Goal: Communication & Community: Answer question/provide support

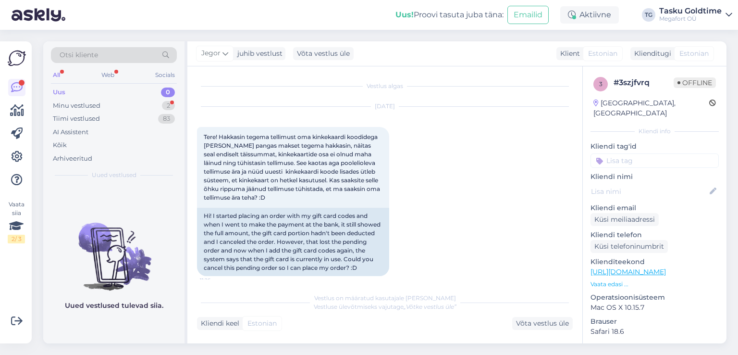
scroll to position [308, 0]
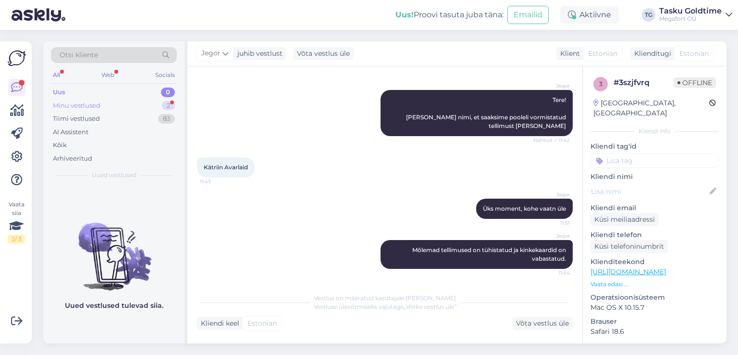
click at [158, 104] on div "Minu vestlused 2" at bounding box center [114, 105] width 126 height 13
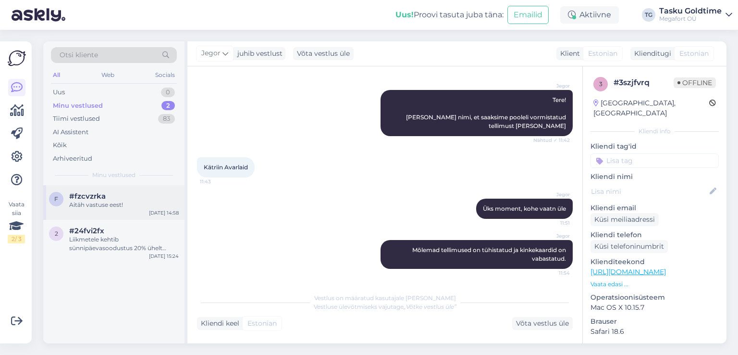
click at [146, 200] on div "Aitäh vastuse eest!" at bounding box center [124, 204] width 110 height 9
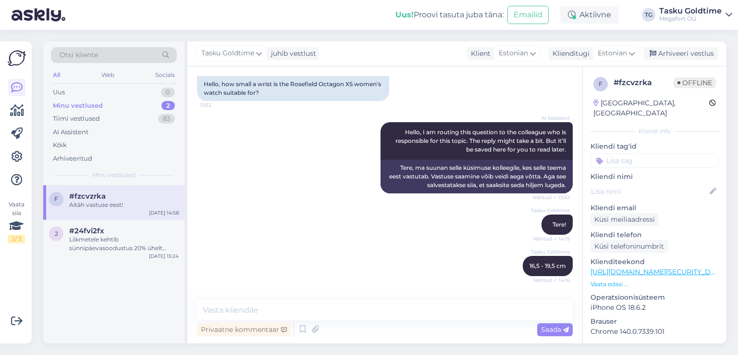
scroll to position [116, 0]
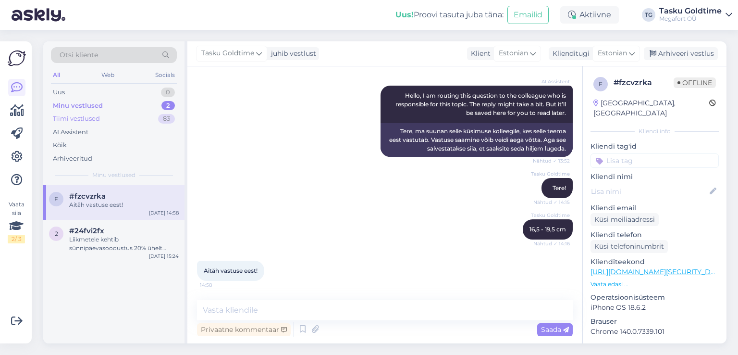
click at [159, 122] on div "Tiimi vestlused 83" at bounding box center [114, 118] width 126 height 13
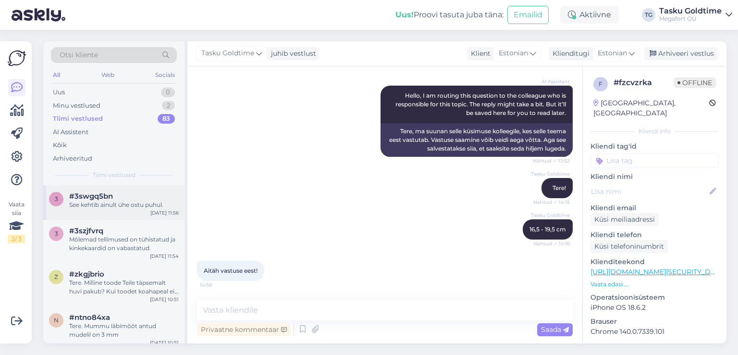
click at [165, 212] on div "[DATE] 11:56" at bounding box center [164, 212] width 28 height 7
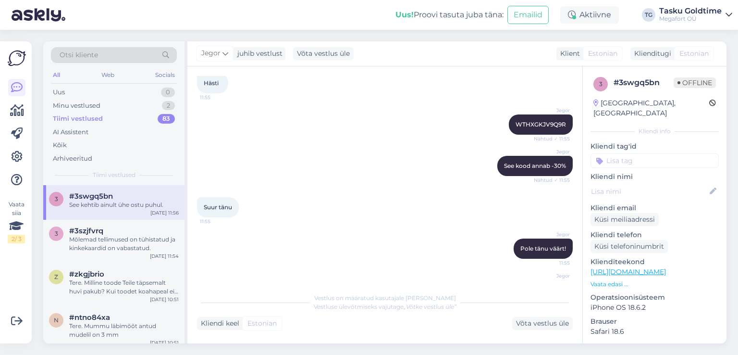
scroll to position [426, 0]
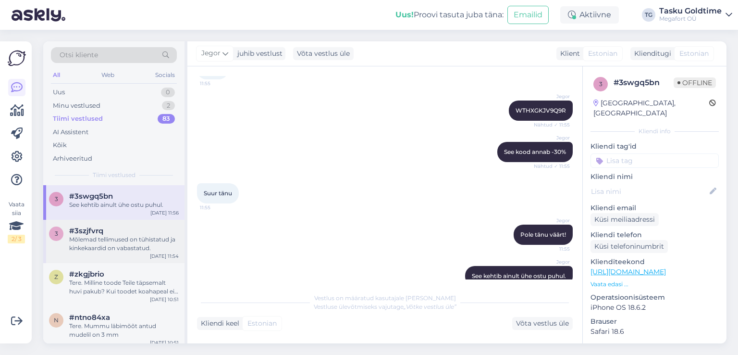
click at [169, 233] on div "#3szjfvrq" at bounding box center [124, 230] width 110 height 9
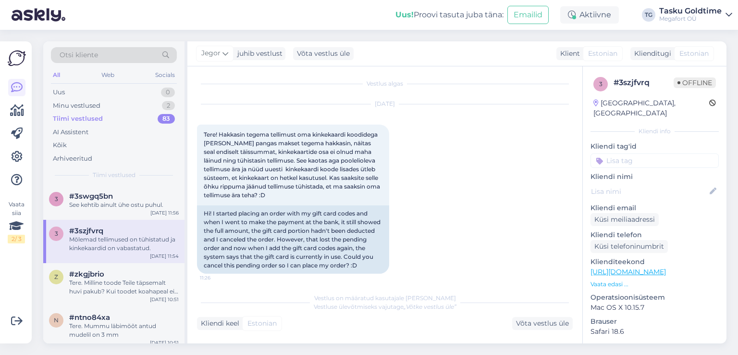
scroll to position [0, 0]
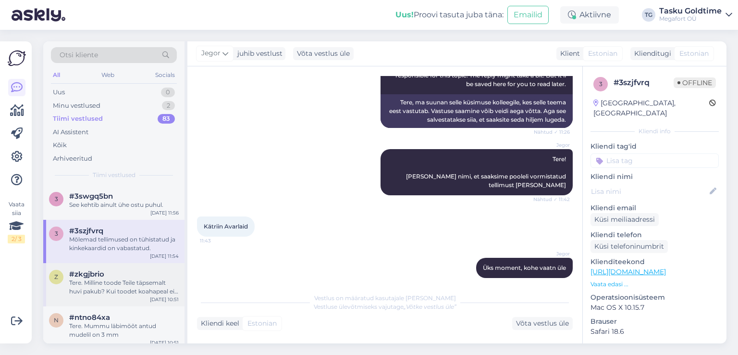
click at [135, 294] on div "Tere. Milline toode Teile täpsemalt huvi pakub? Kui toodet koahapeal ei ole sii…" at bounding box center [124, 286] width 110 height 17
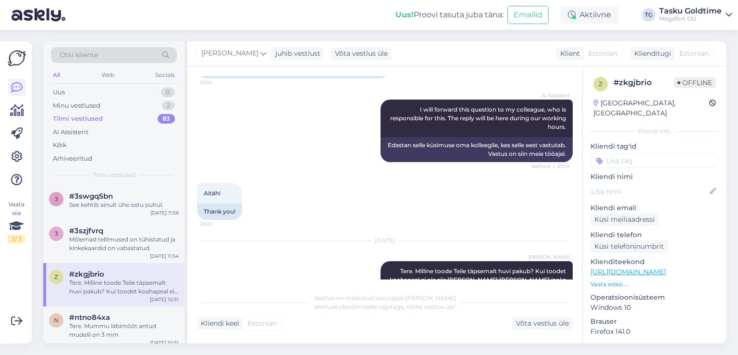
scroll to position [1487, 0]
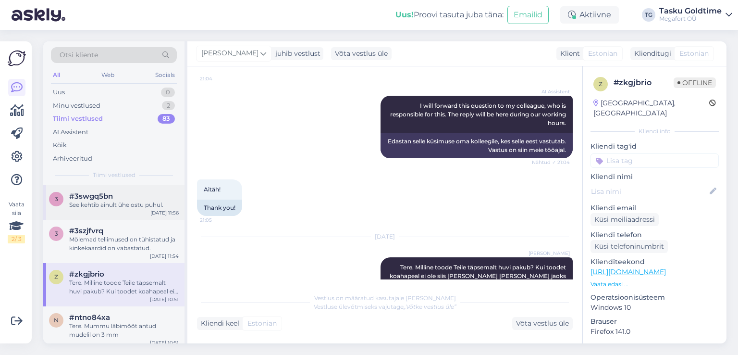
click at [152, 208] on div "3 #3swgq5bn See kehtib ainult ühe ostu puhul. [DATE] 11:56" at bounding box center [113, 202] width 141 height 35
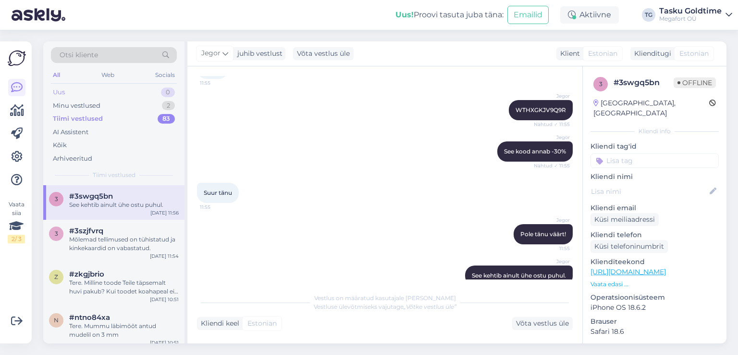
drag, startPoint x: 148, startPoint y: 91, endPoint x: 138, endPoint y: 49, distance: 43.9
click at [147, 91] on div "Uus 0" at bounding box center [114, 92] width 126 height 13
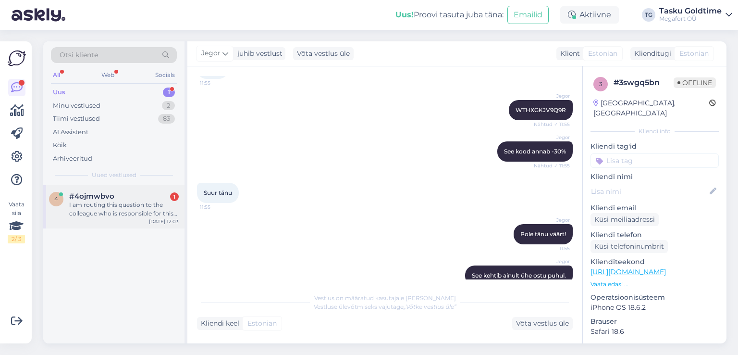
click at [105, 212] on div "I am routing this question to the colleague who is responsible for this topic. …" at bounding box center [124, 208] width 110 height 17
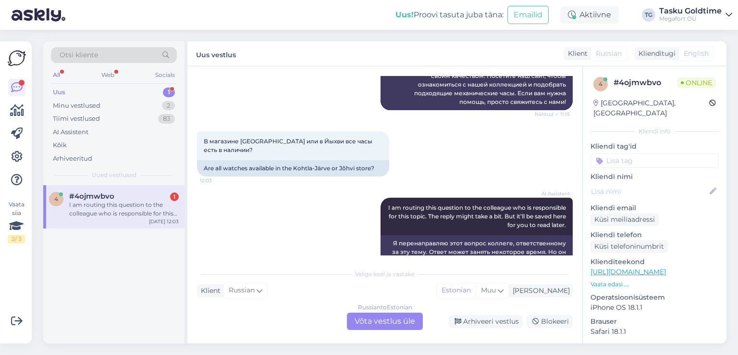
scroll to position [247, 0]
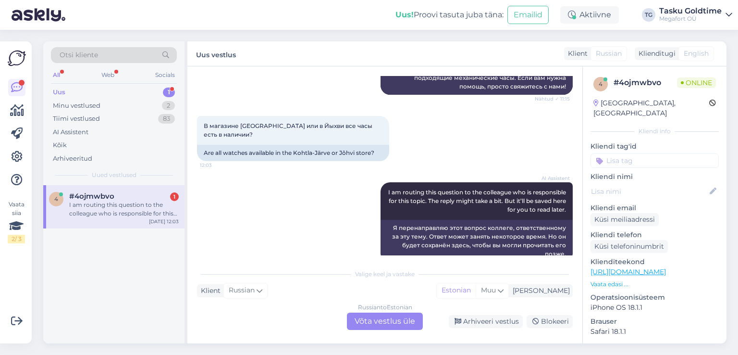
click at [135, 90] on div "Uus 1" at bounding box center [114, 92] width 126 height 13
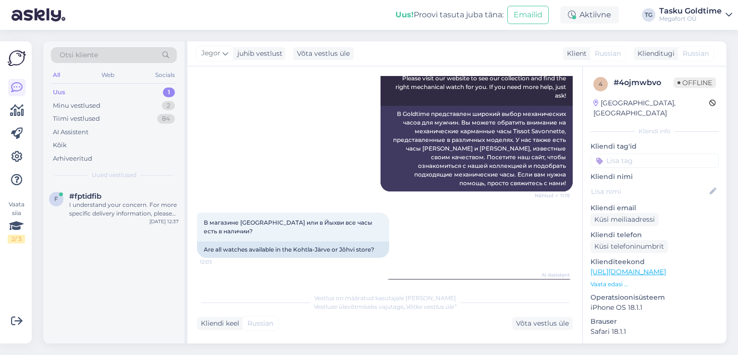
scroll to position [355, 0]
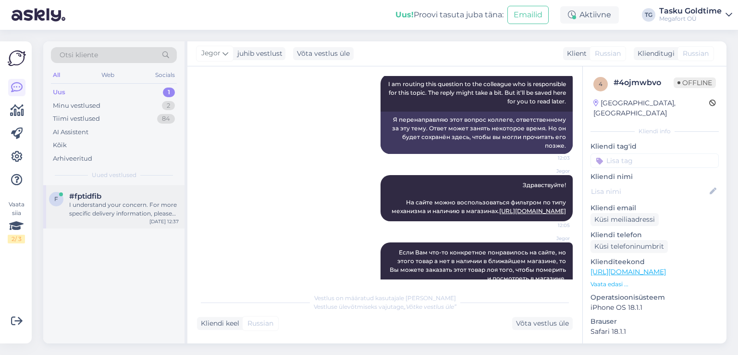
click at [134, 222] on div "f #fptidfib I understand your concern. For more specific delivery information, …" at bounding box center [113, 206] width 141 height 43
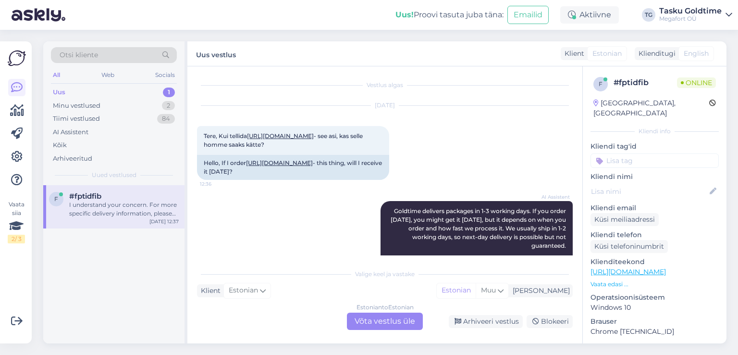
scroll to position [0, 0]
